Goal: Task Accomplishment & Management: Manage account settings

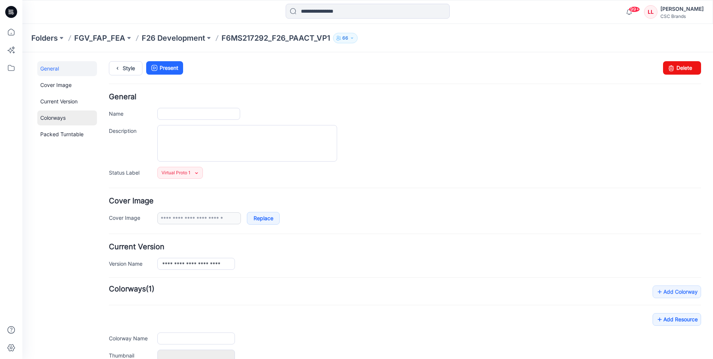
type input "**********"
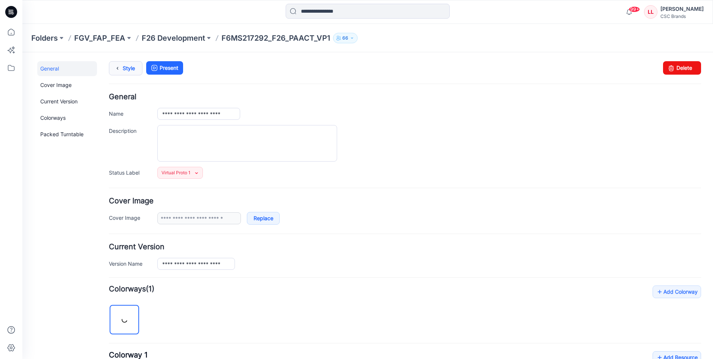
click at [131, 68] on link "Style" at bounding box center [126, 68] width 34 height 14
